Goal: Transaction & Acquisition: Purchase product/service

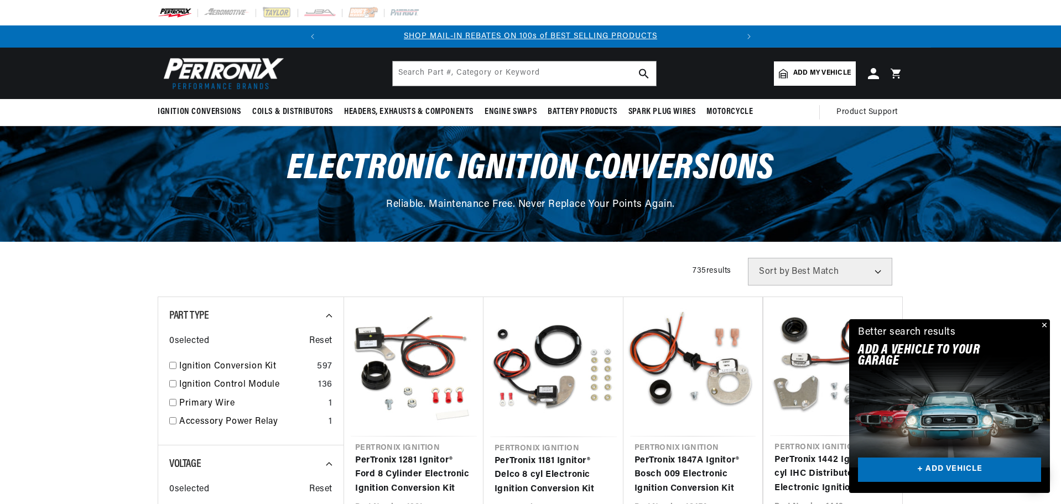
click at [1044, 326] on button "Close" at bounding box center [1042, 325] width 13 height 13
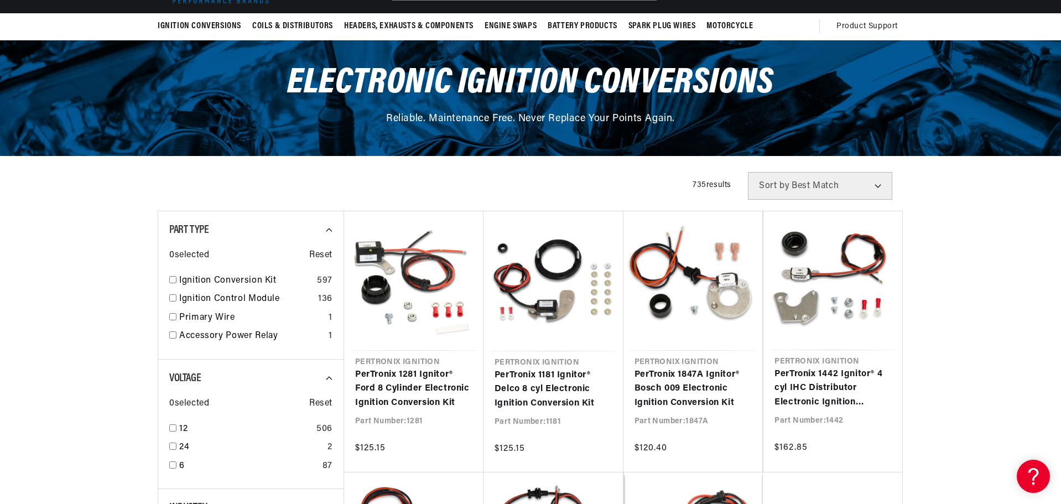
scroll to position [111, 0]
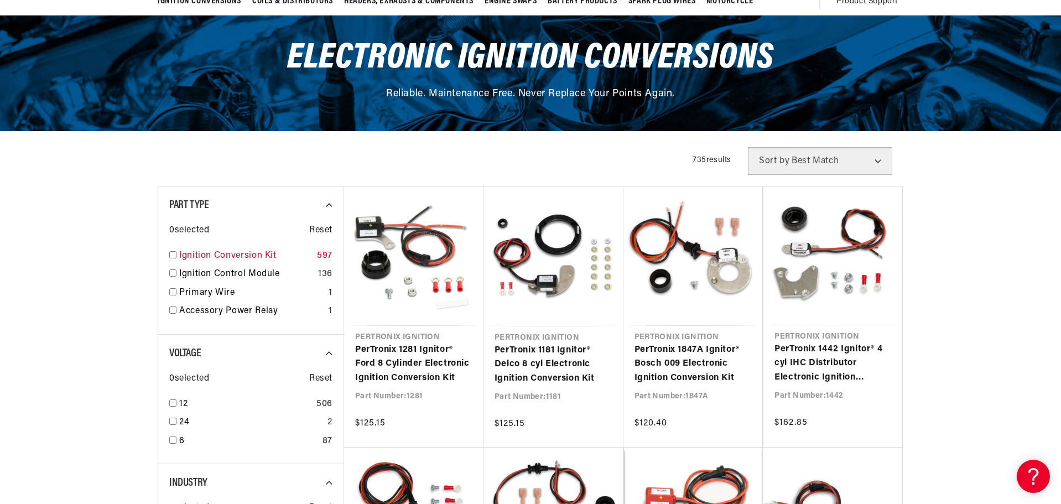
click at [171, 252] on input "checkbox" at bounding box center [172, 254] width 7 height 7
checkbox input "true"
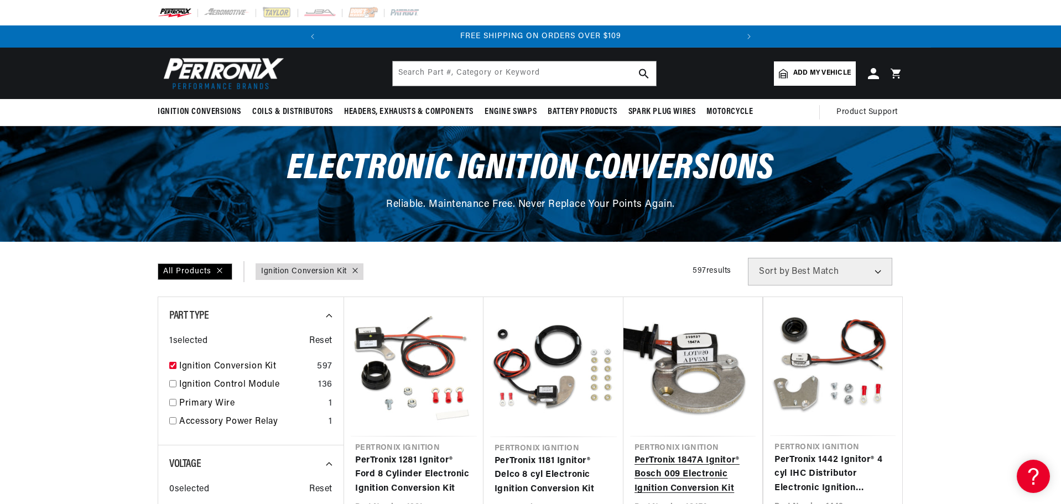
scroll to position [0, 413]
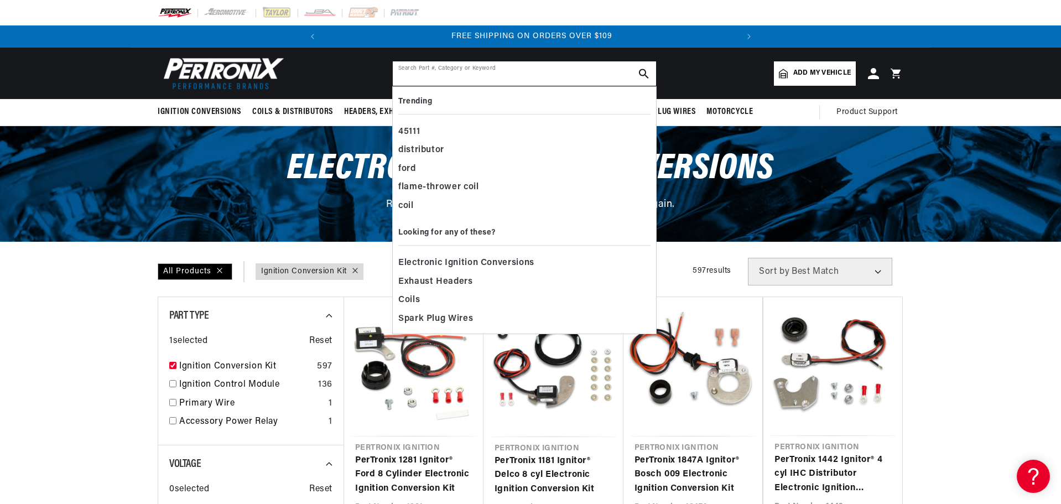
click at [473, 79] on input "text" at bounding box center [524, 73] width 263 height 24
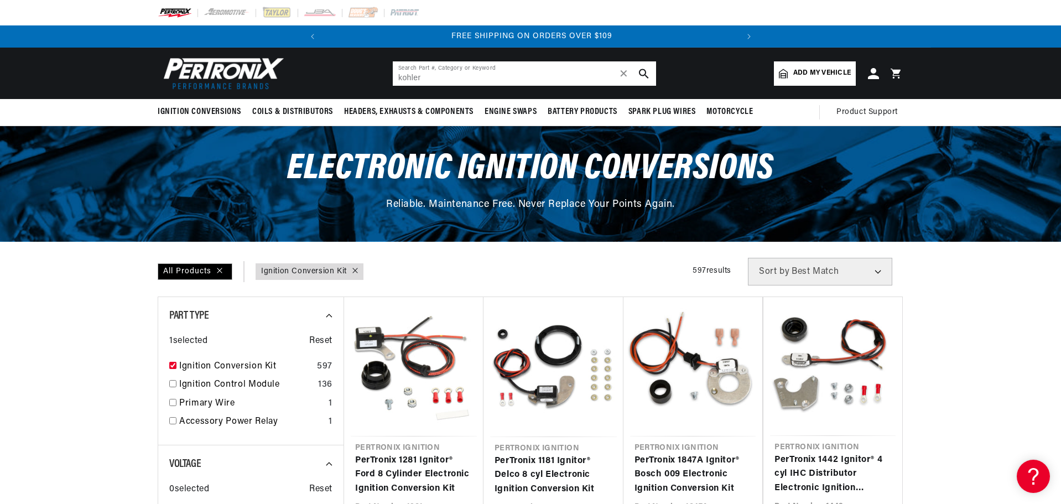
type input "kohler"
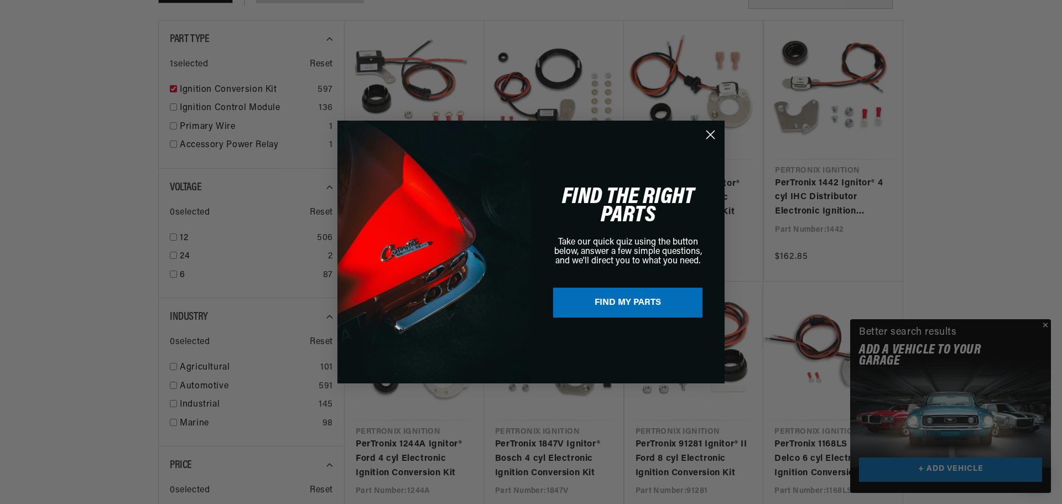
click at [707, 132] on circle "Close dialog" at bounding box center [710, 135] width 18 height 18
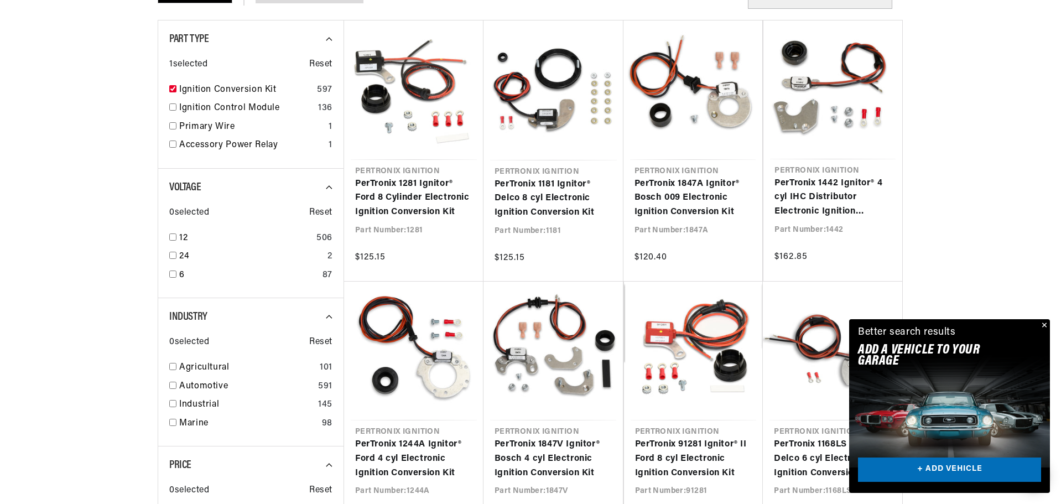
scroll to position [0, 413]
click at [1044, 326] on button "Close" at bounding box center [1042, 325] width 13 height 13
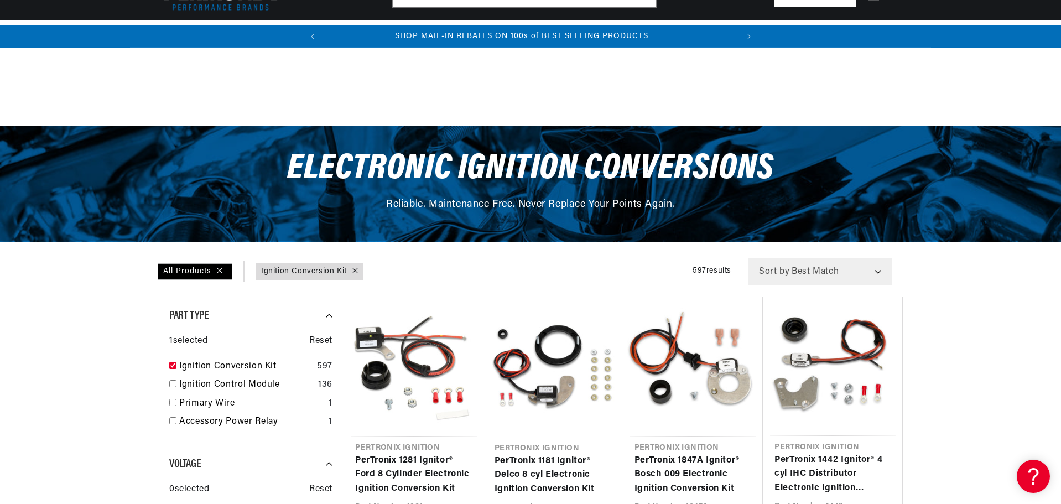
scroll to position [0, 0]
